Goal: Transaction & Acquisition: Register for event/course

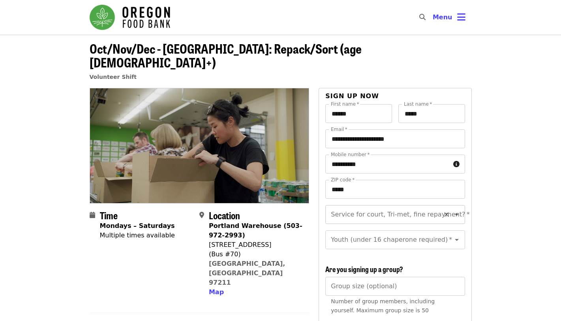
click at [412, 207] on input "Service for court, Tri-met, fine repayment?   *" at bounding box center [384, 214] width 107 height 15
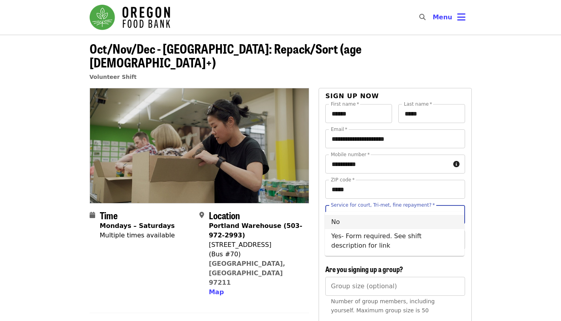
click at [382, 220] on li "No" at bounding box center [394, 222] width 139 height 14
type input "**"
click at [389, 230] on div "Youth (under 16 chaperone required)   * Youth (under 16 chaperone required) *" at bounding box center [394, 239] width 139 height 19
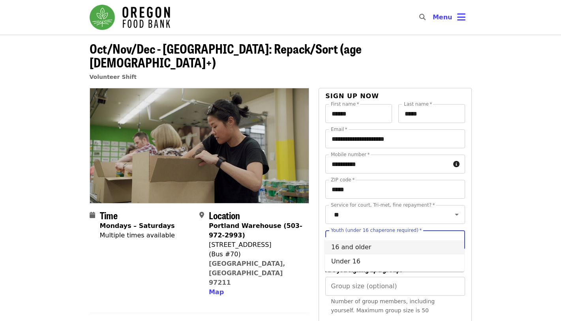
click at [366, 249] on li "16 and older" at bounding box center [394, 247] width 139 height 14
type input "**********"
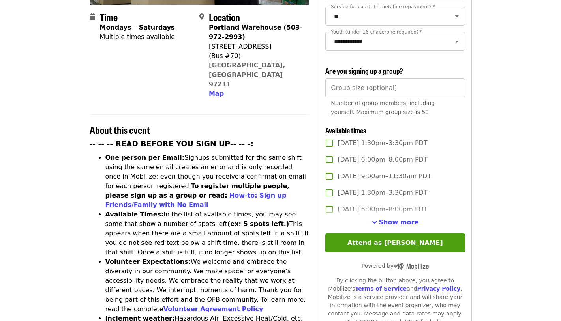
scroll to position [207, 0]
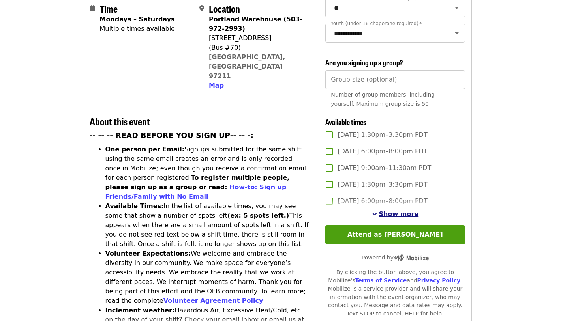
click at [409, 210] on span "Show more" at bounding box center [399, 213] width 40 height 7
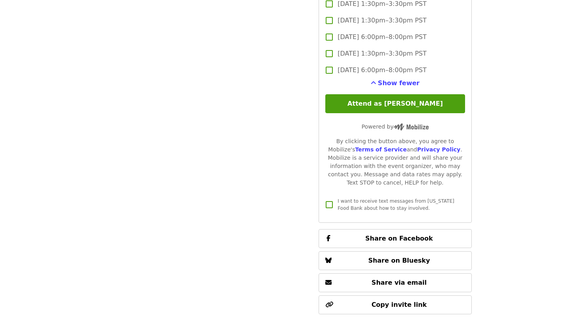
scroll to position [2656, 0]
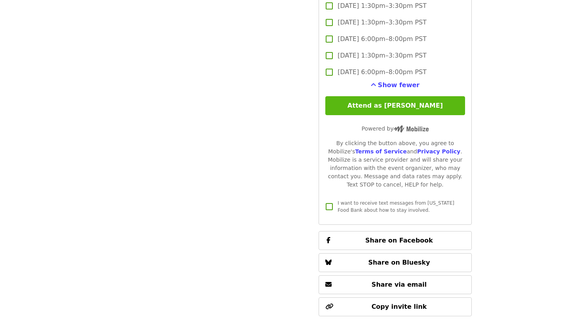
click at [392, 96] on button "Attend as [PERSON_NAME]" at bounding box center [394, 105] width 139 height 19
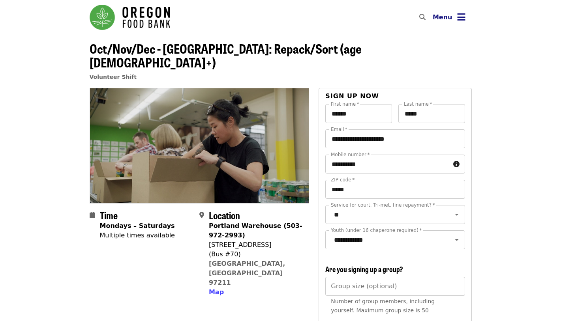
scroll to position [0, 0]
